Goal: Check status

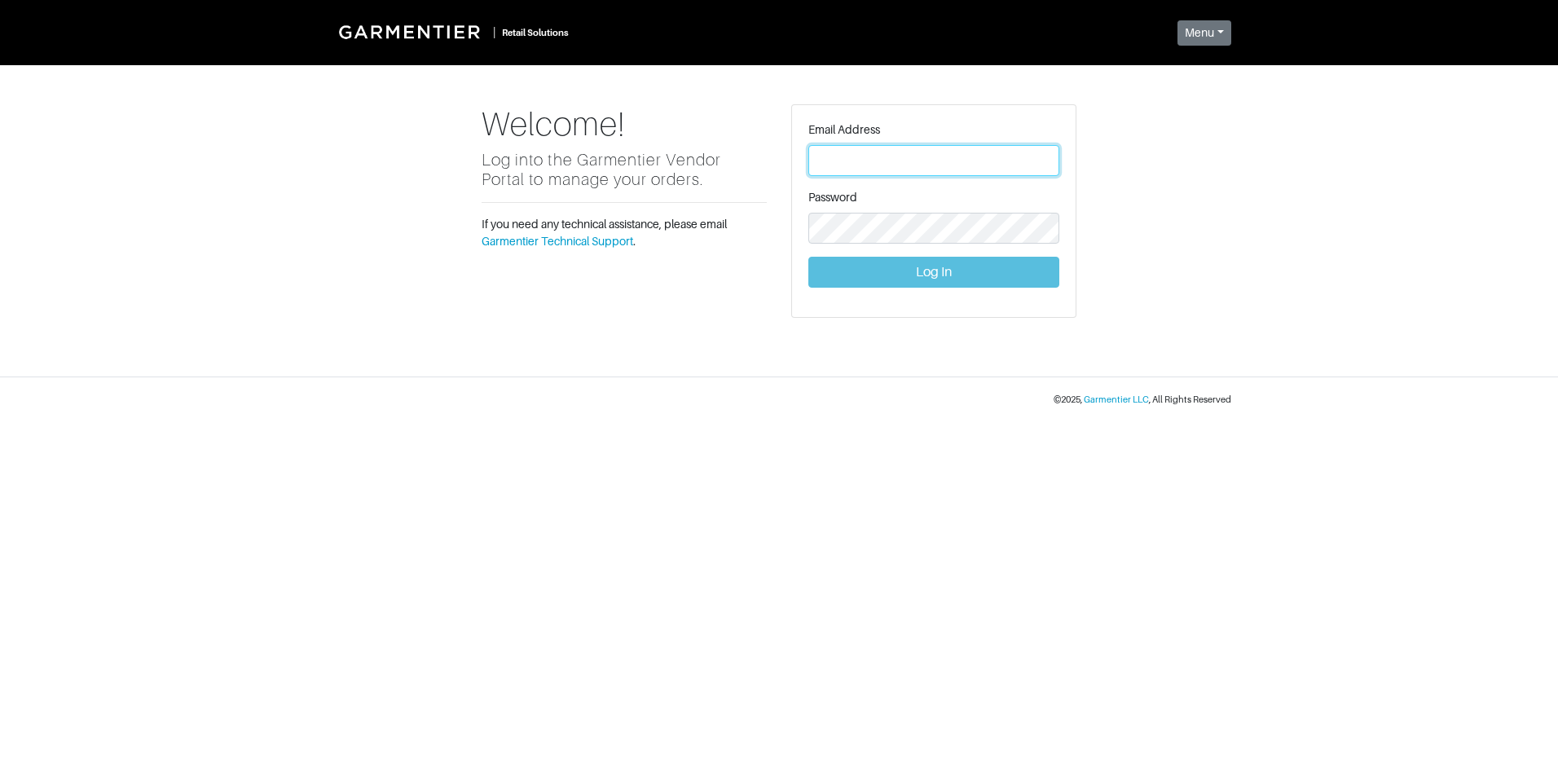
type input "[PERSON_NAME][EMAIL_ADDRESS][DOMAIN_NAME]"
click at [944, 273] on button "Log In" at bounding box center [934, 271] width 251 height 31
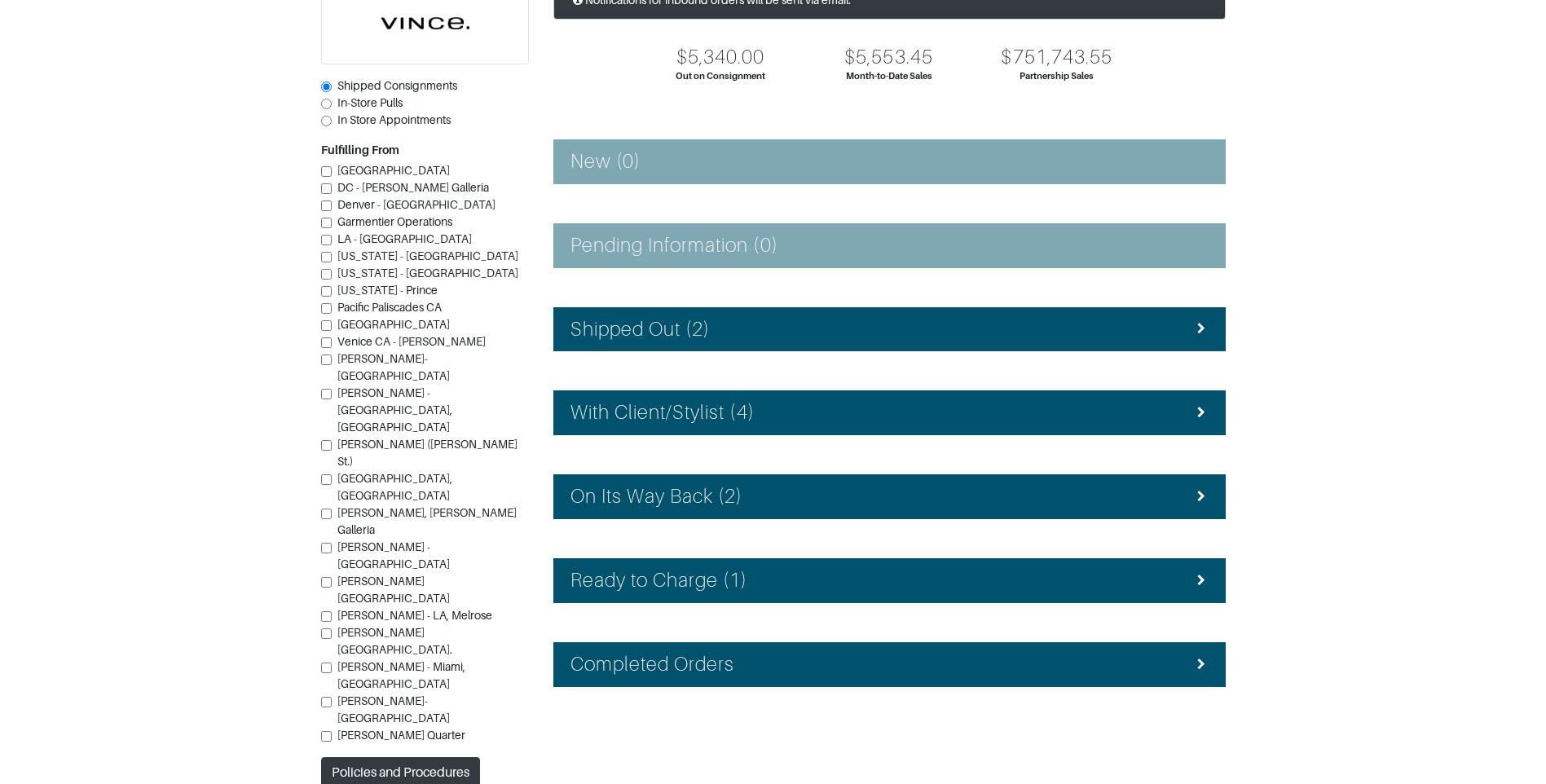
scroll to position [146, 0]
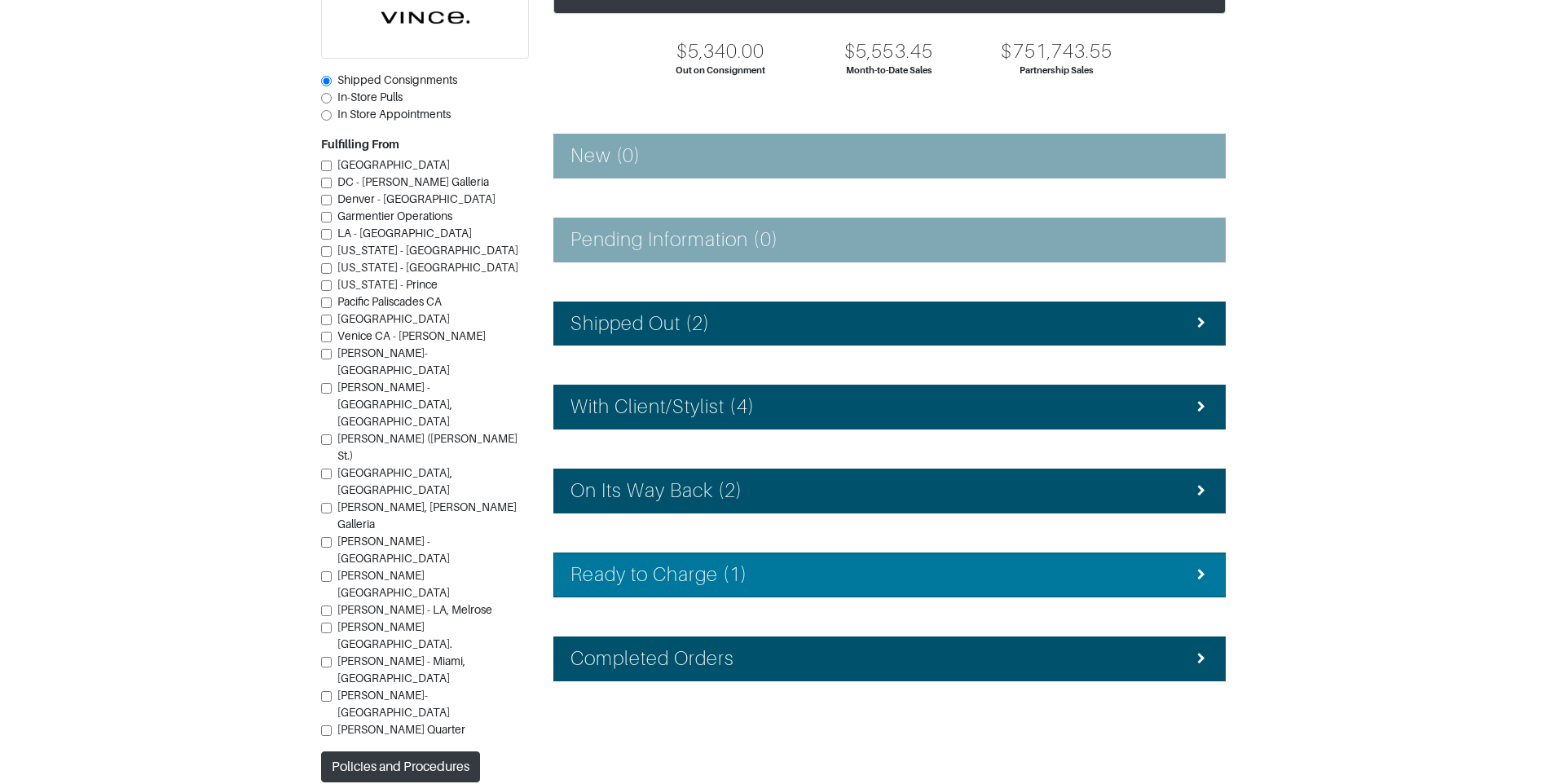
click at [883, 579] on div "Ready to Charge (1)" at bounding box center [889, 574] width 638 height 23
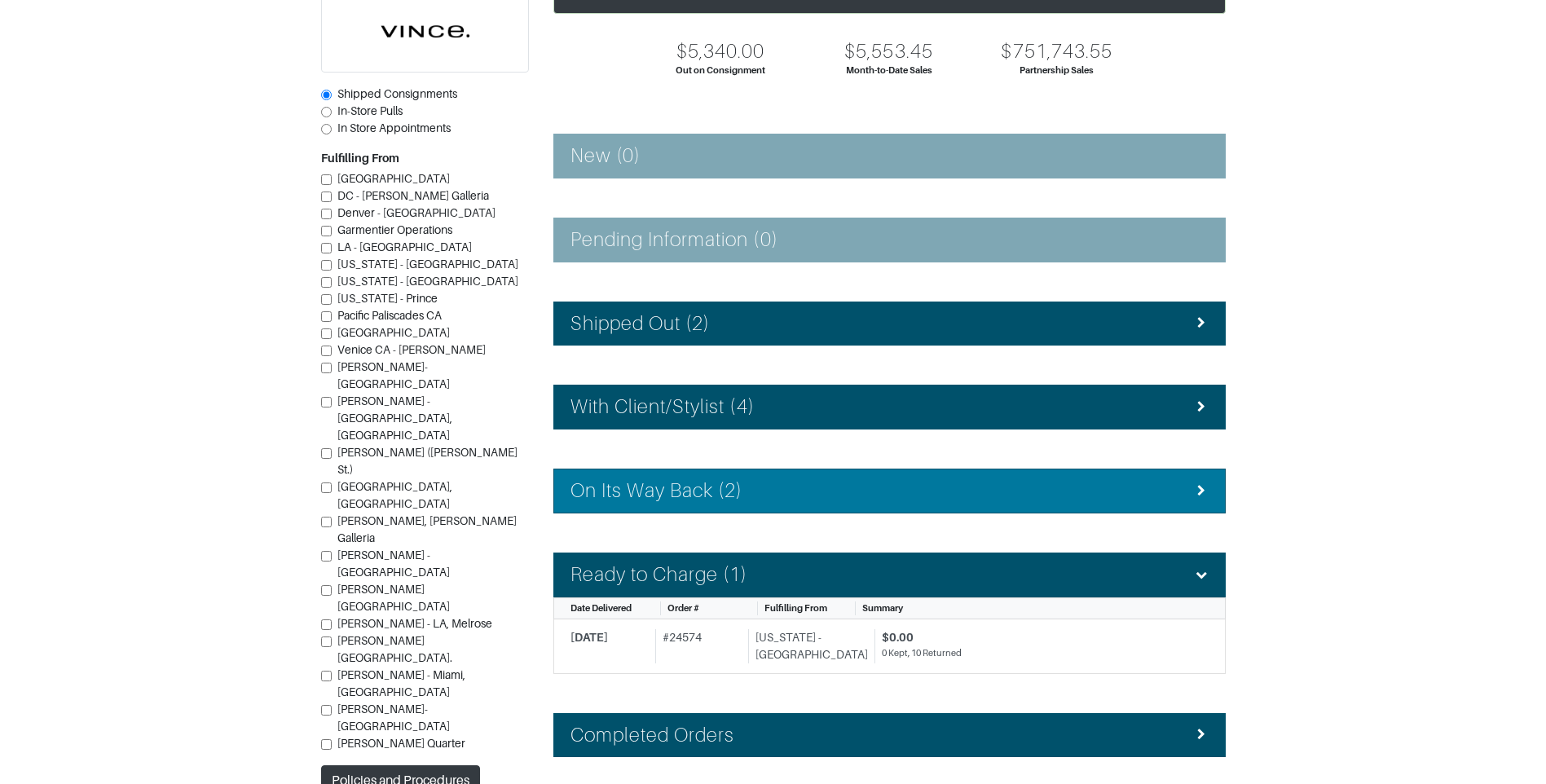
click at [837, 487] on div "On Its Way Back (2)" at bounding box center [889, 490] width 638 height 23
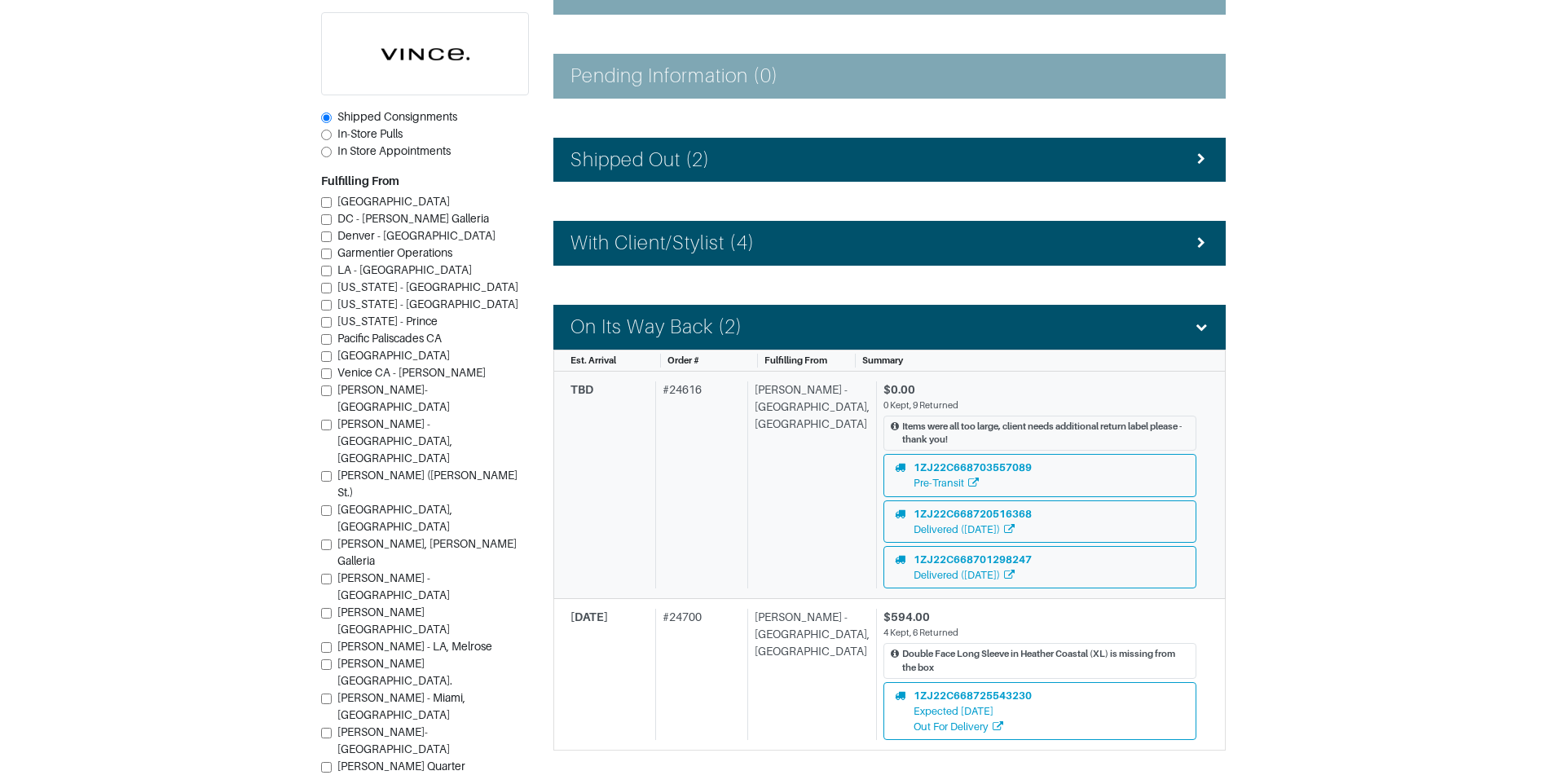
scroll to position [309, 0]
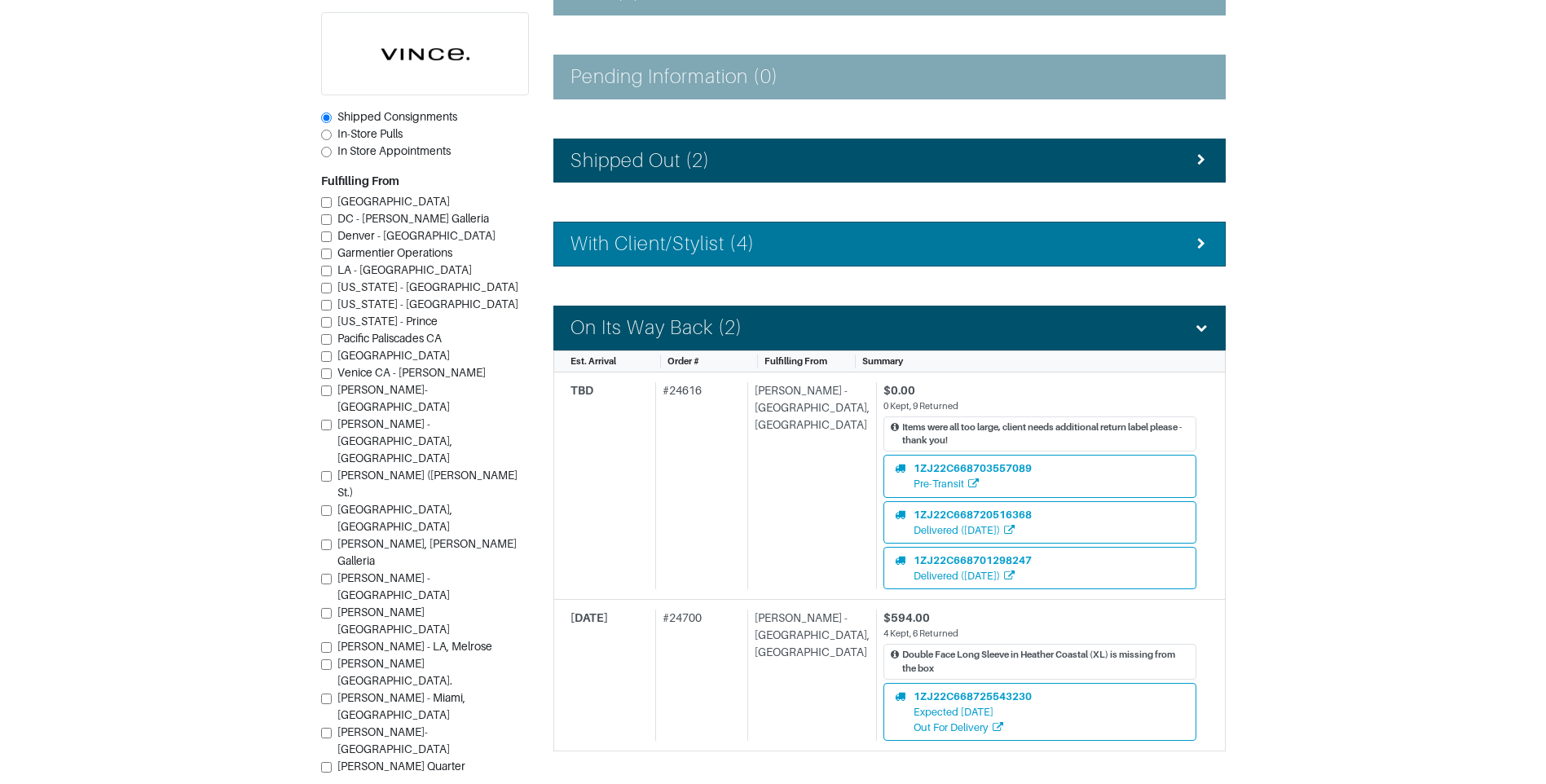
click at [855, 259] on li "With Client/Stylist (4)" at bounding box center [890, 244] width 673 height 45
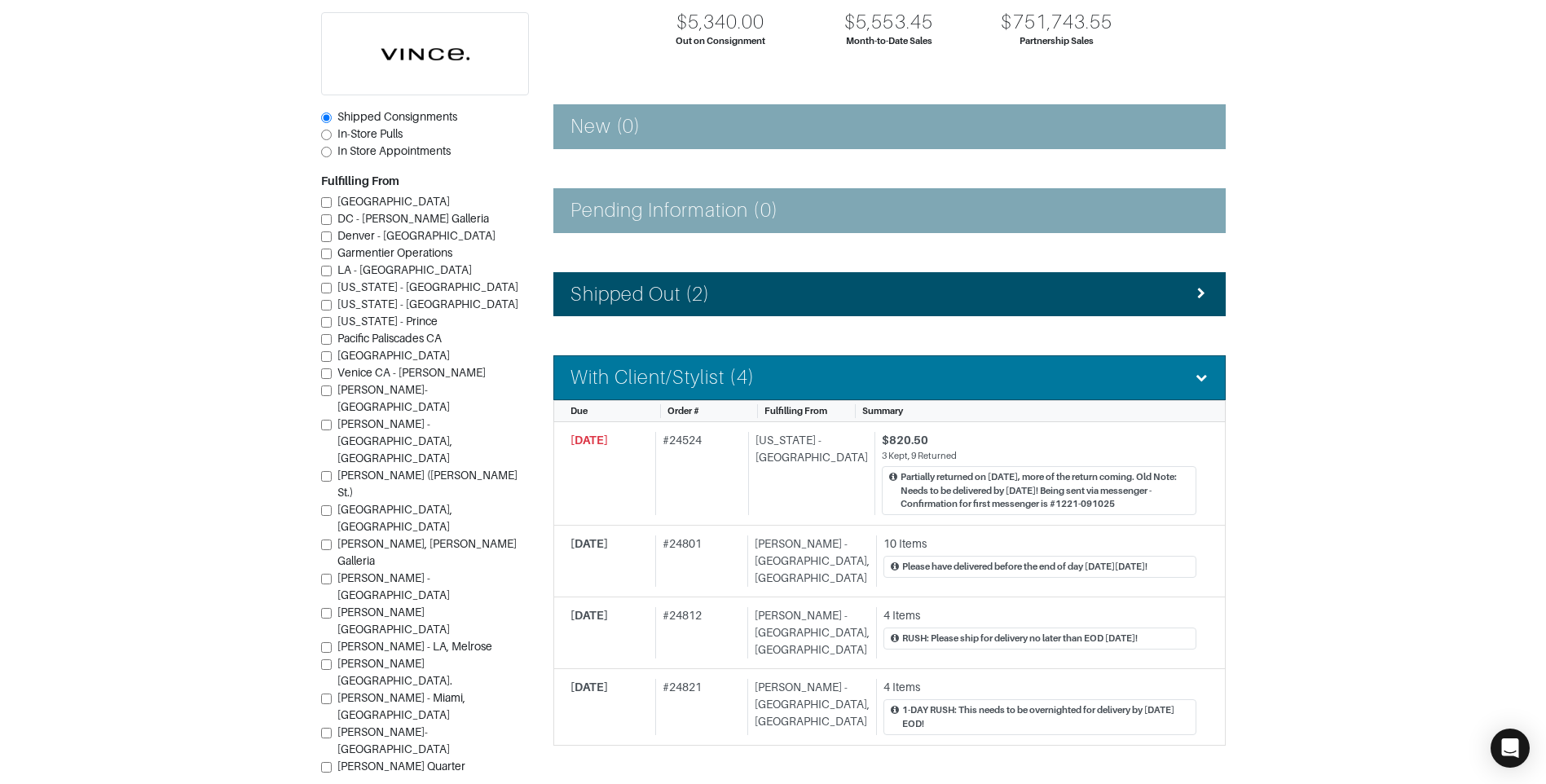
scroll to position [146, 0]
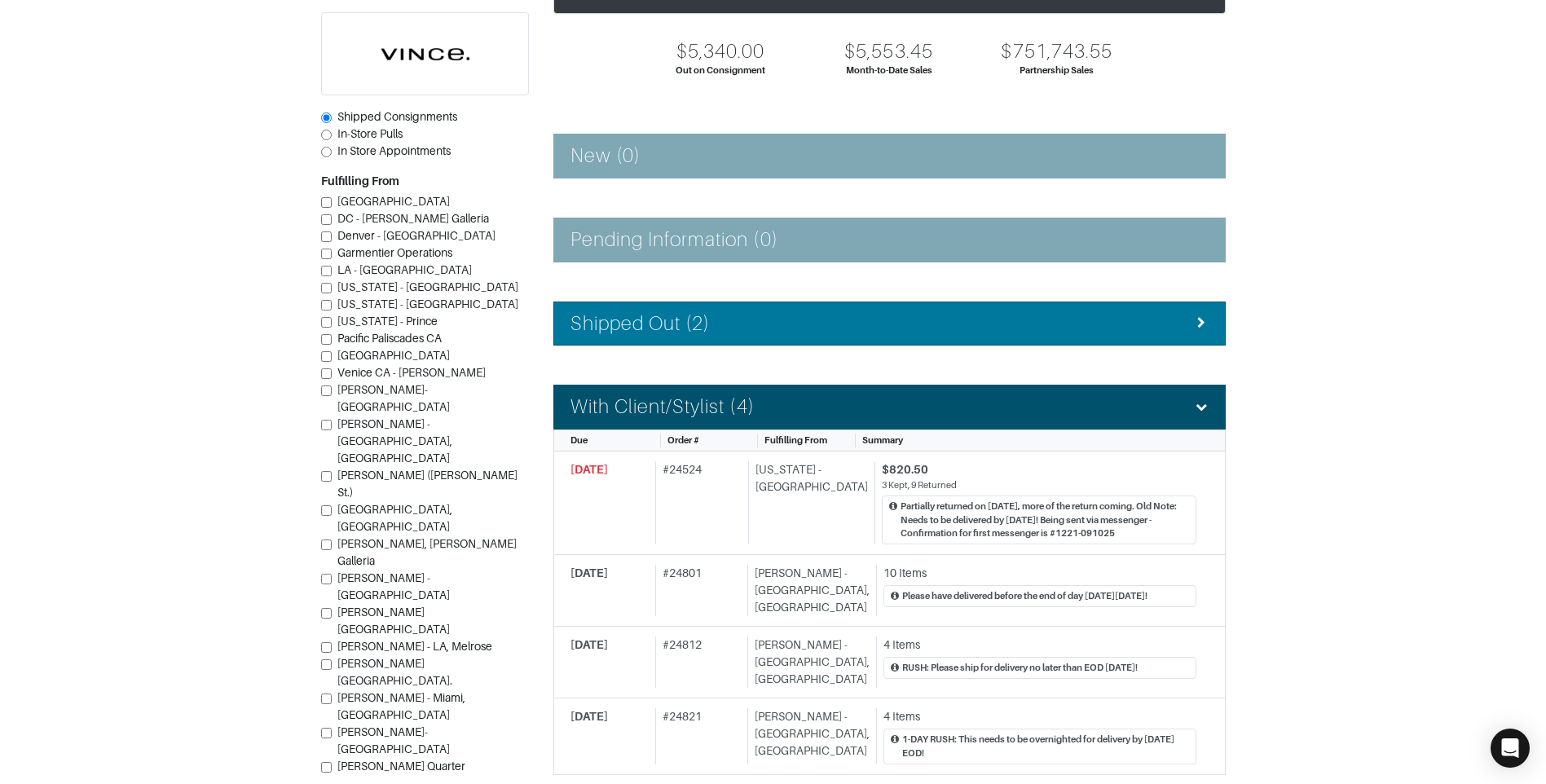
click at [833, 320] on div "Shipped Out (2)" at bounding box center [889, 323] width 638 height 23
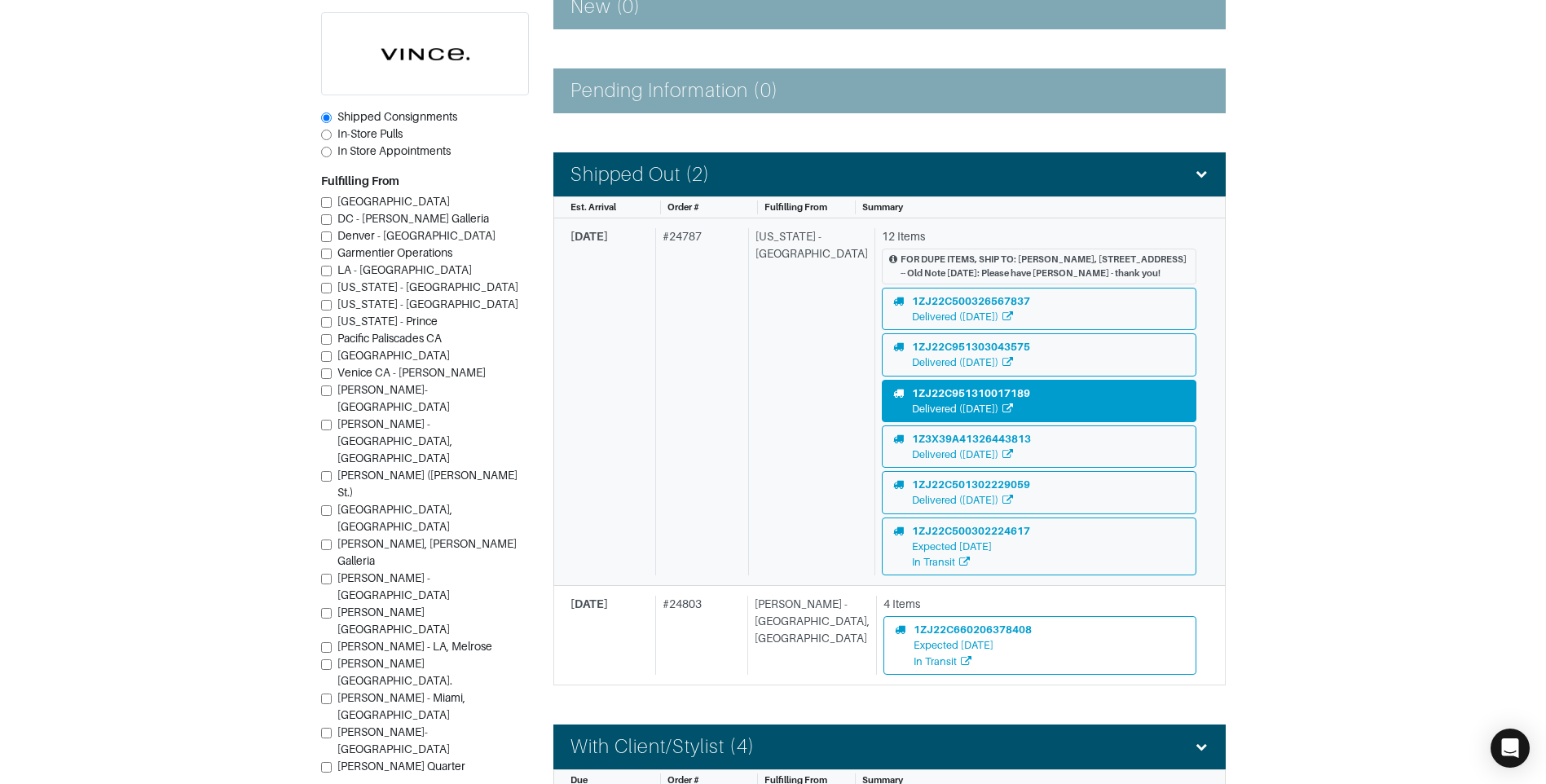
scroll to position [309, 0]
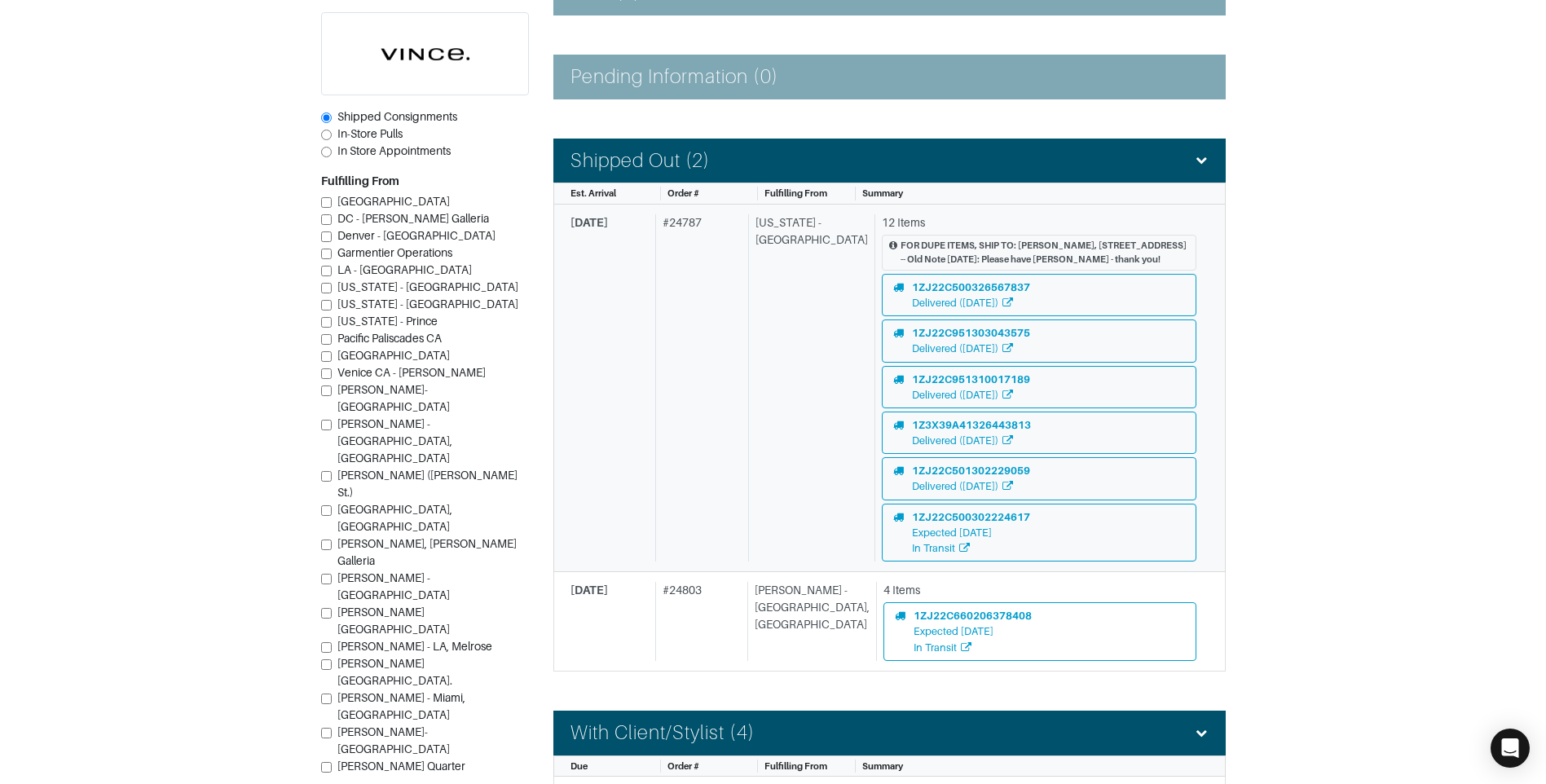
click at [759, 308] on div "New York - 5th Avenue" at bounding box center [807, 388] width 120 height 347
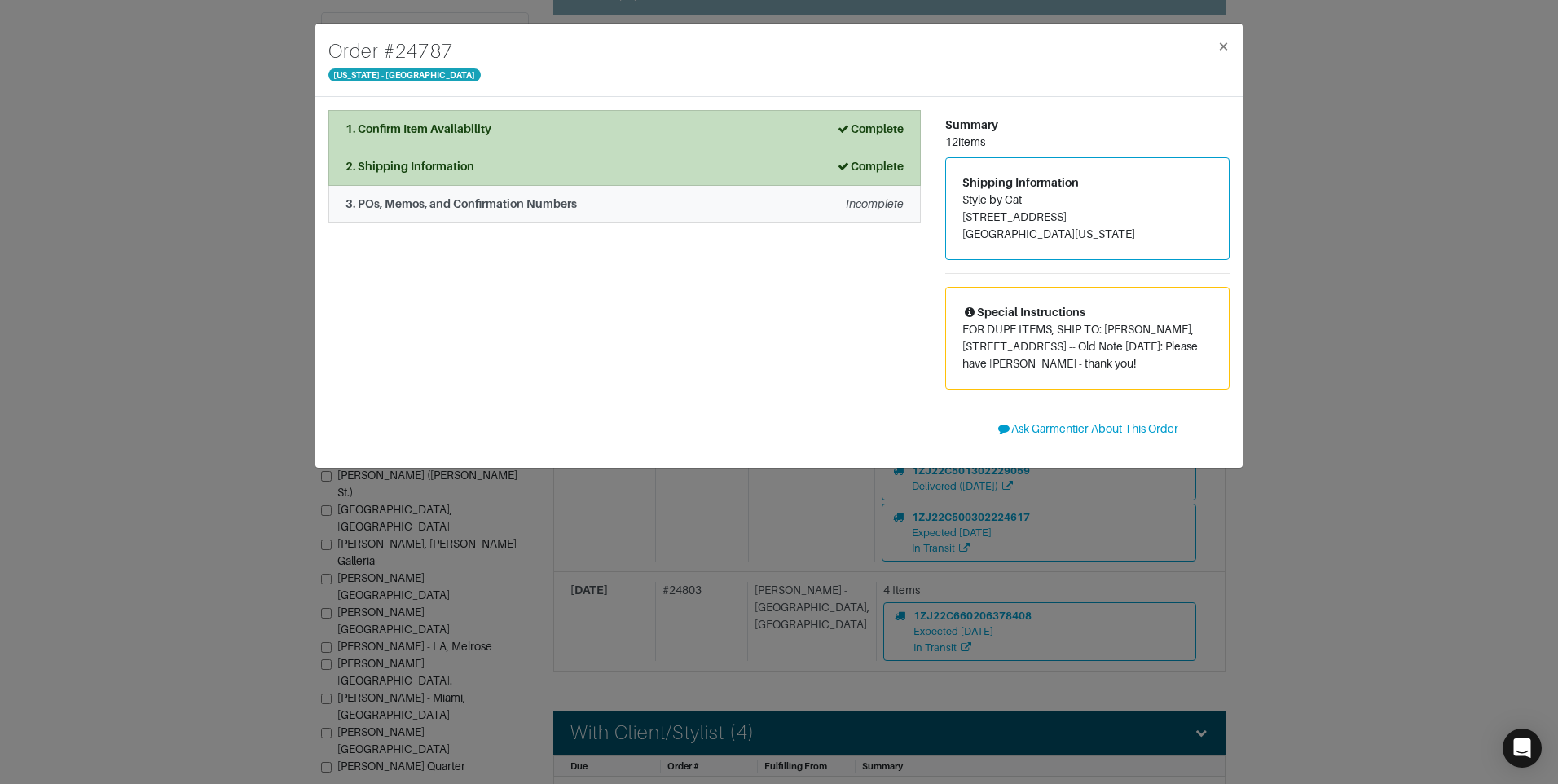
click at [723, 197] on div "3. POs, Memos, and Confirmation Numbers Incomplete" at bounding box center [624, 204] width 558 height 17
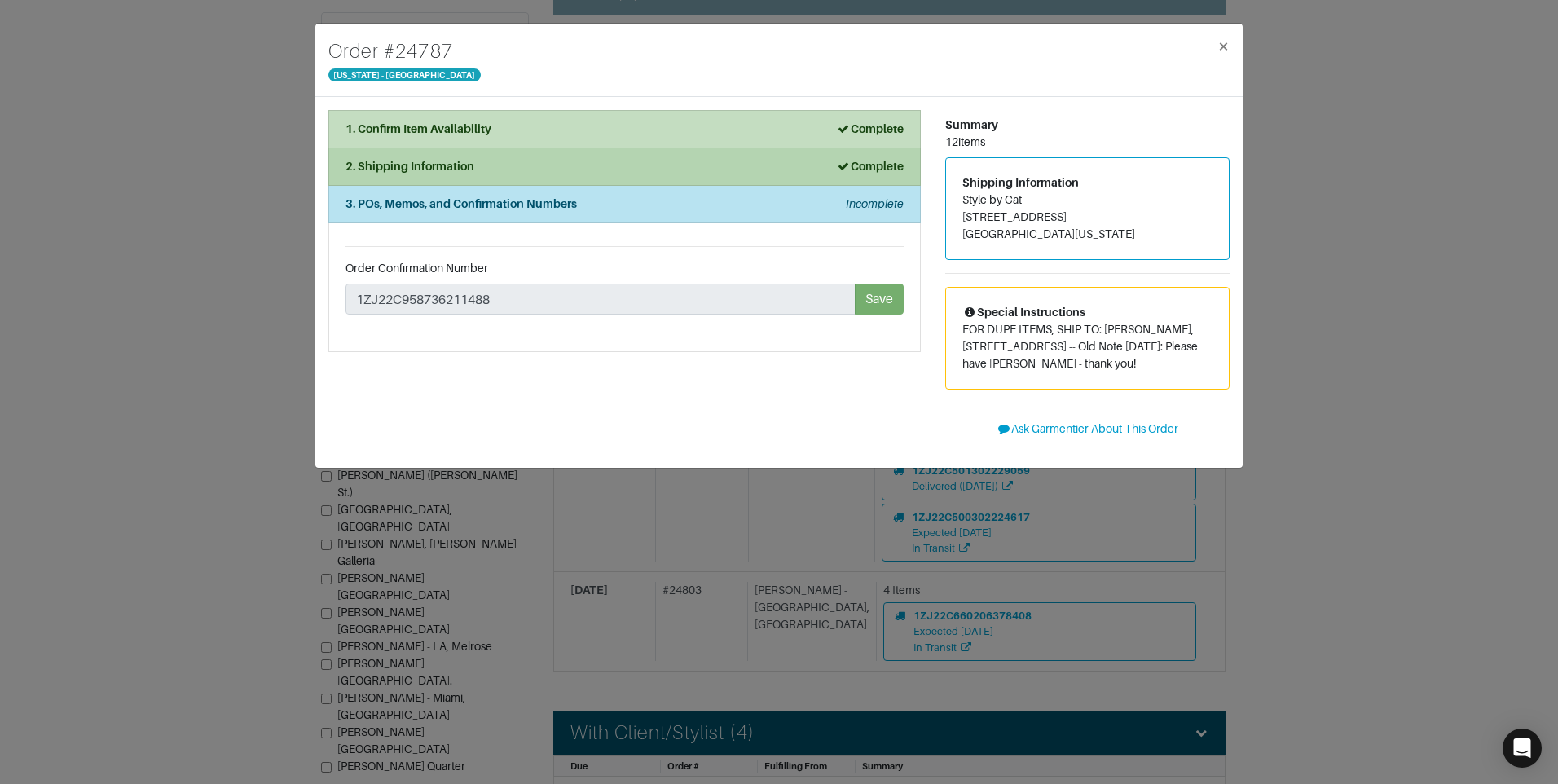
click at [715, 166] on div "2. Shipping Information Complete" at bounding box center [624, 166] width 558 height 17
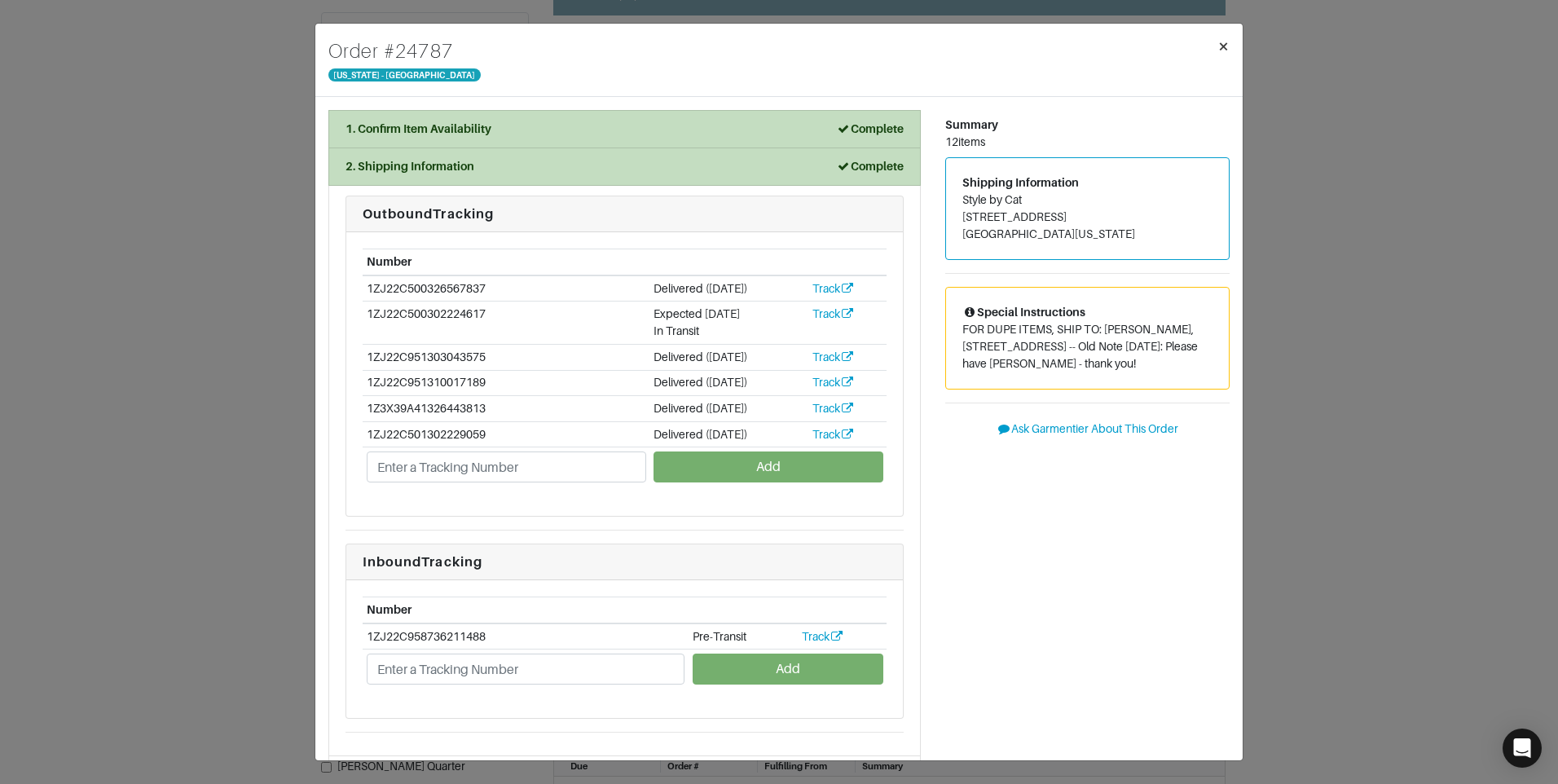
click at [1223, 47] on span "×" at bounding box center [1224, 46] width 12 height 22
